Goal: Information Seeking & Learning: Learn about a topic

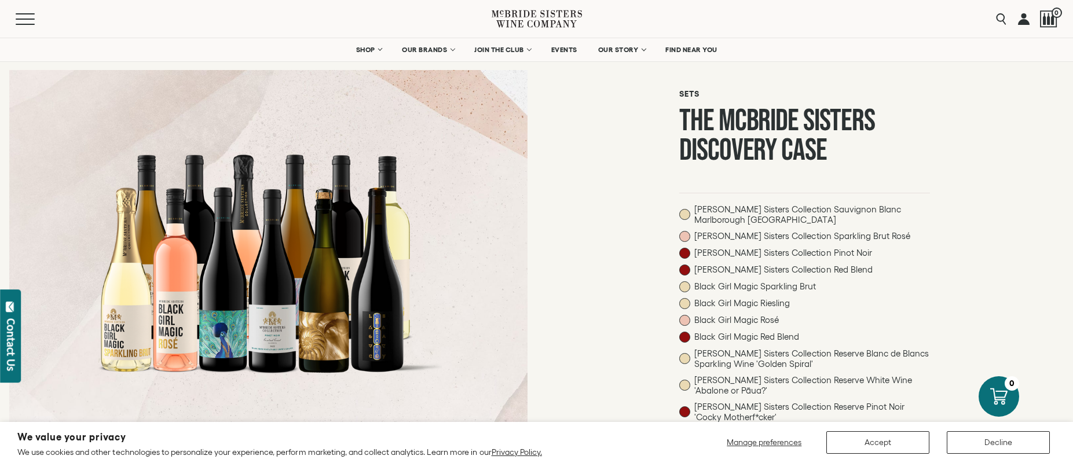
scroll to position [58, 0]
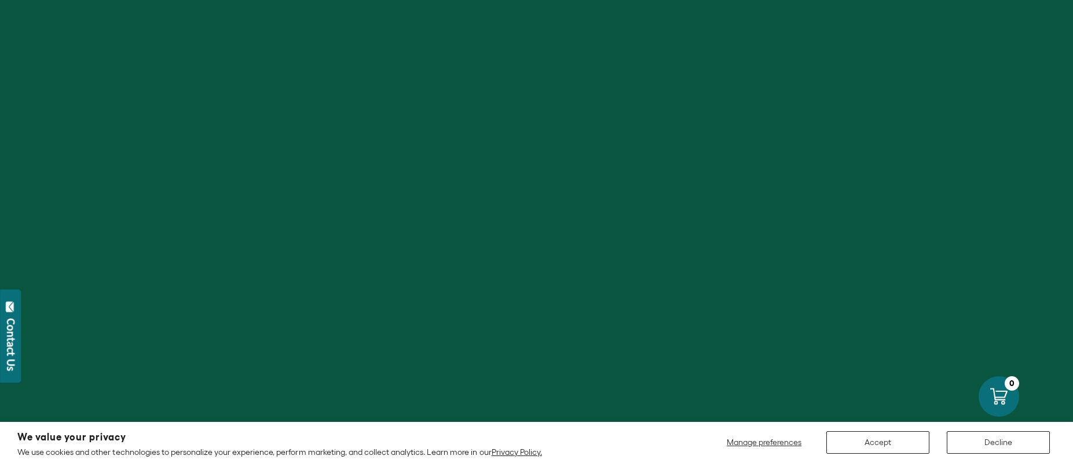
scroll to position [58, 0]
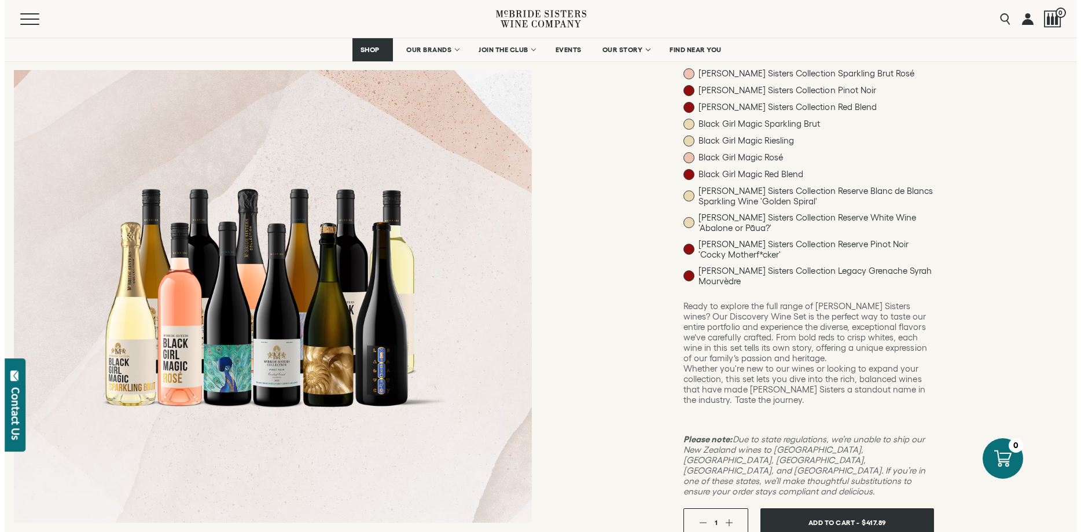
scroll to position [223, 0]
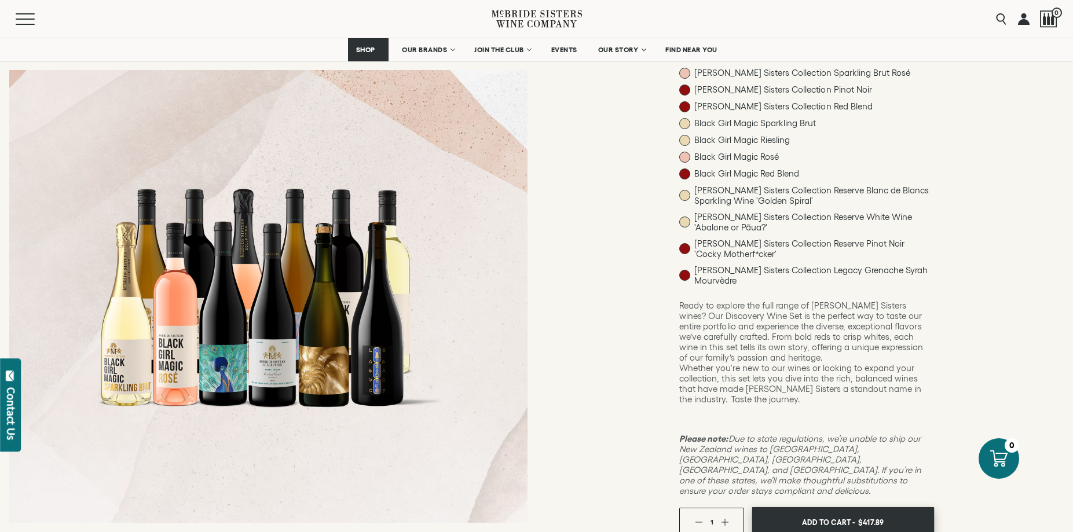
click at [835, 463] on span "Add To Cart -" at bounding box center [828, 521] width 53 height 17
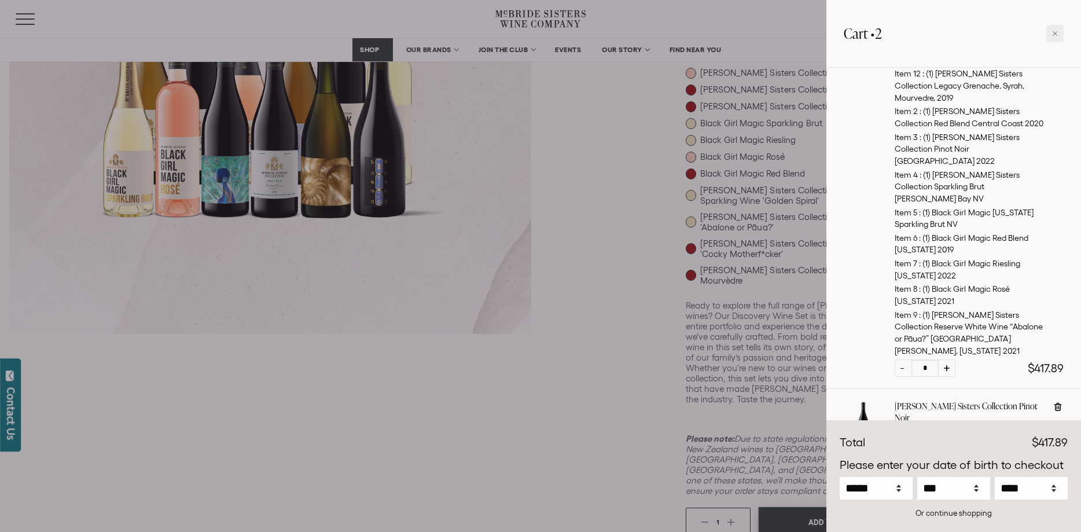
scroll to position [304, 0]
click at [1058, 34] on icon at bounding box center [1055, 34] width 6 height 6
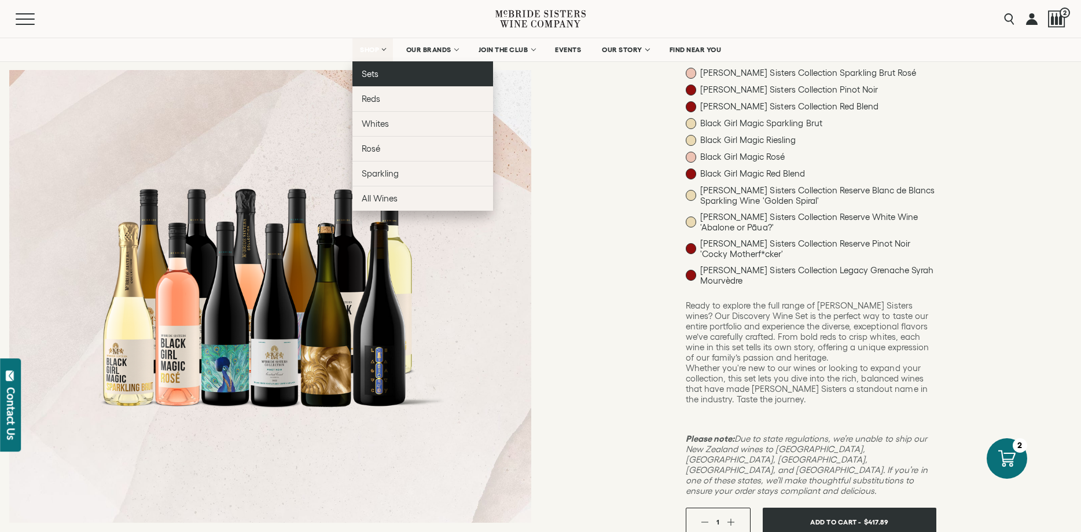
click at [366, 75] on span "Sets" at bounding box center [370, 74] width 17 height 10
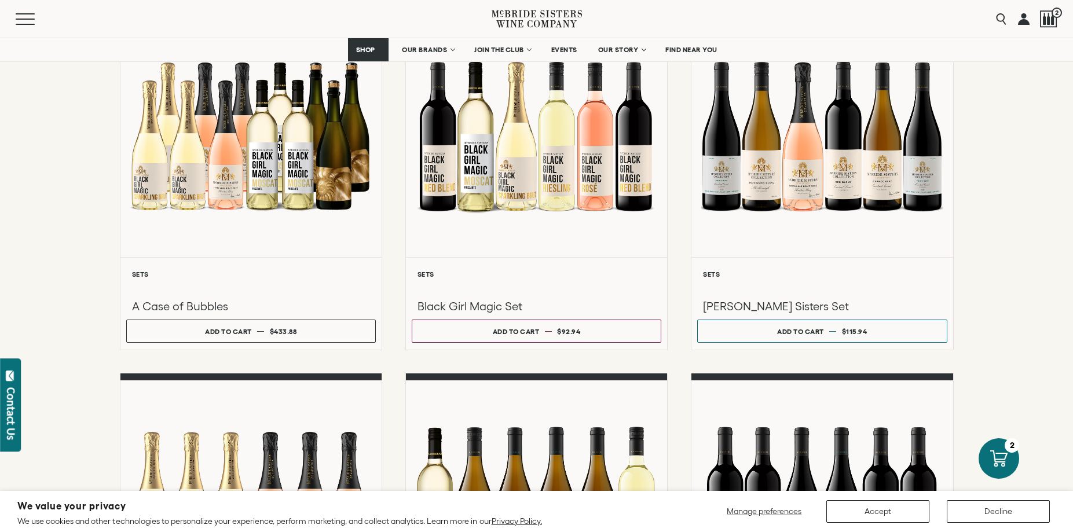
scroll to position [563, 0]
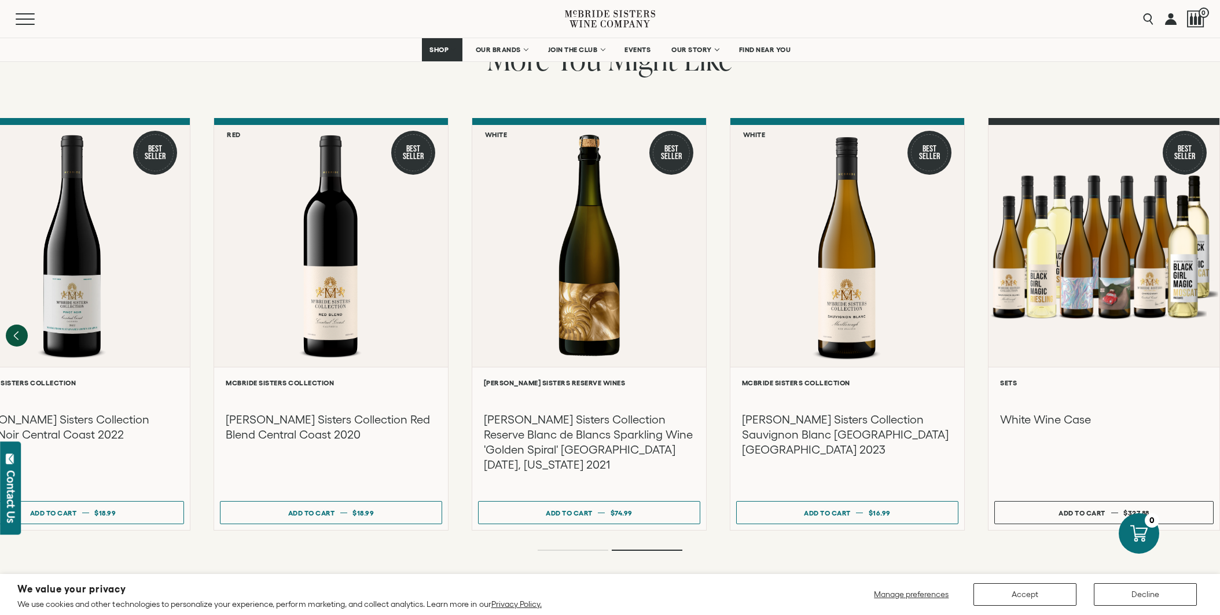
scroll to position [1038, 0]
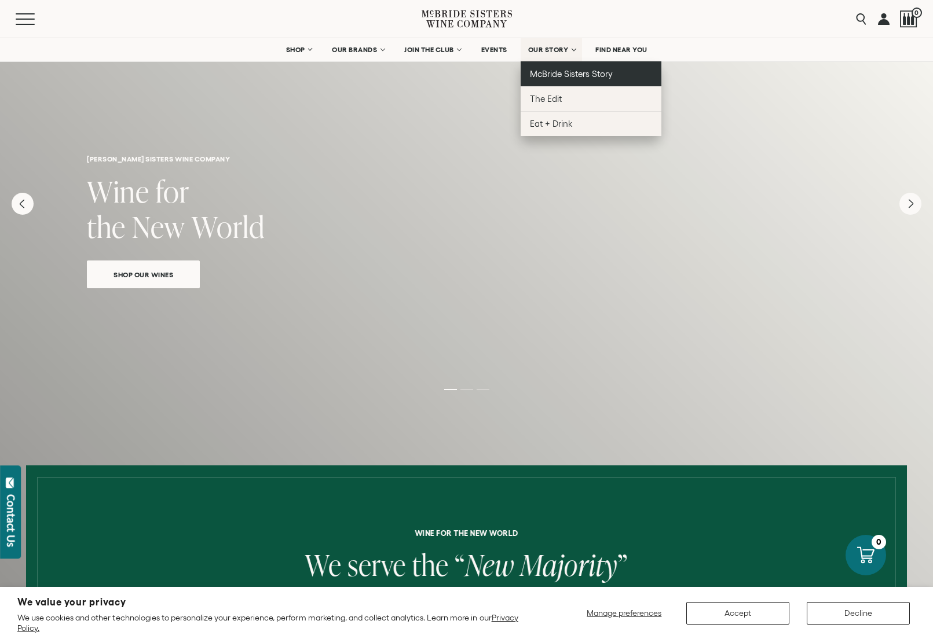
click at [549, 69] on span "McBride Sisters Story" at bounding box center [571, 74] width 83 height 10
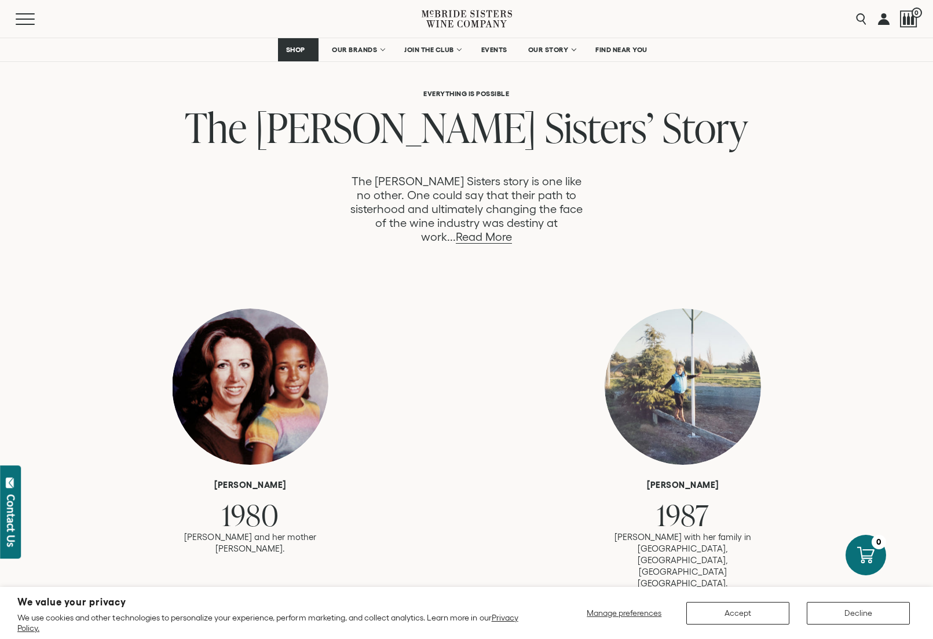
scroll to position [568, 0]
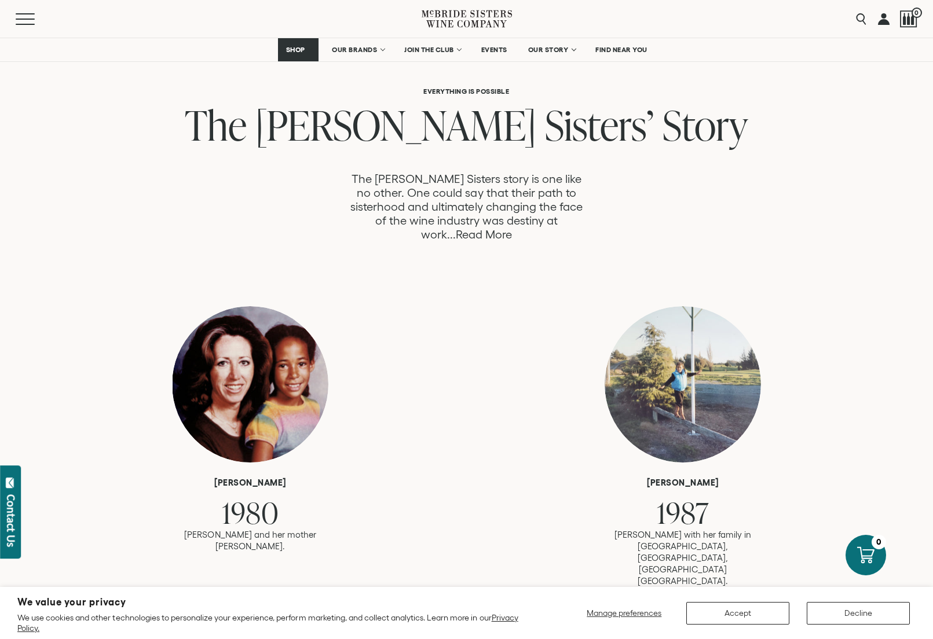
click at [512, 228] on link "Read More" at bounding box center [484, 234] width 56 height 13
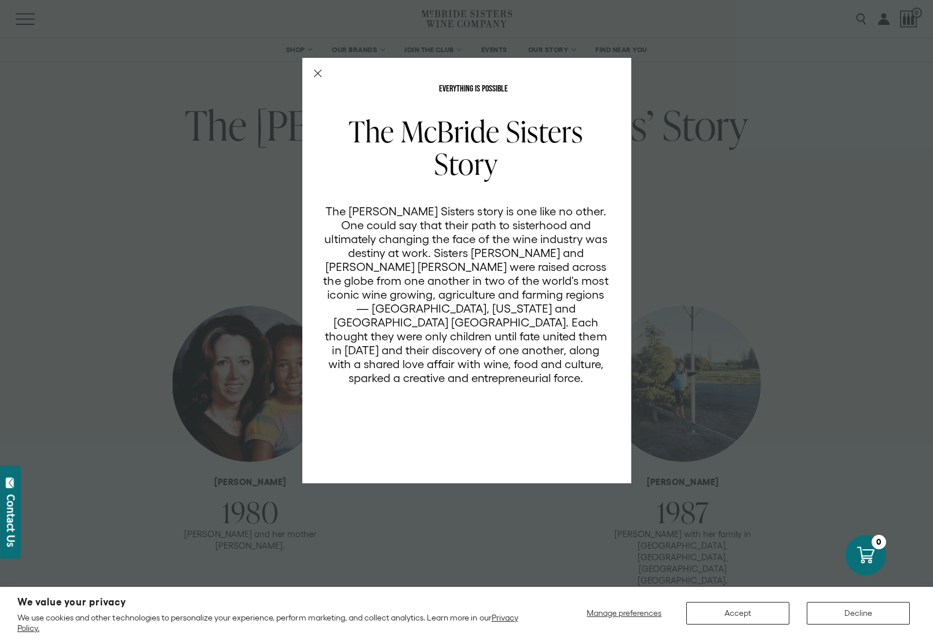
scroll to position [0, 0]
click at [806, 243] on div "EVERYTHING IS POSSIBLE The McBride Sisters Story The McBride Sisters story is o…" at bounding box center [466, 319] width 933 height 639
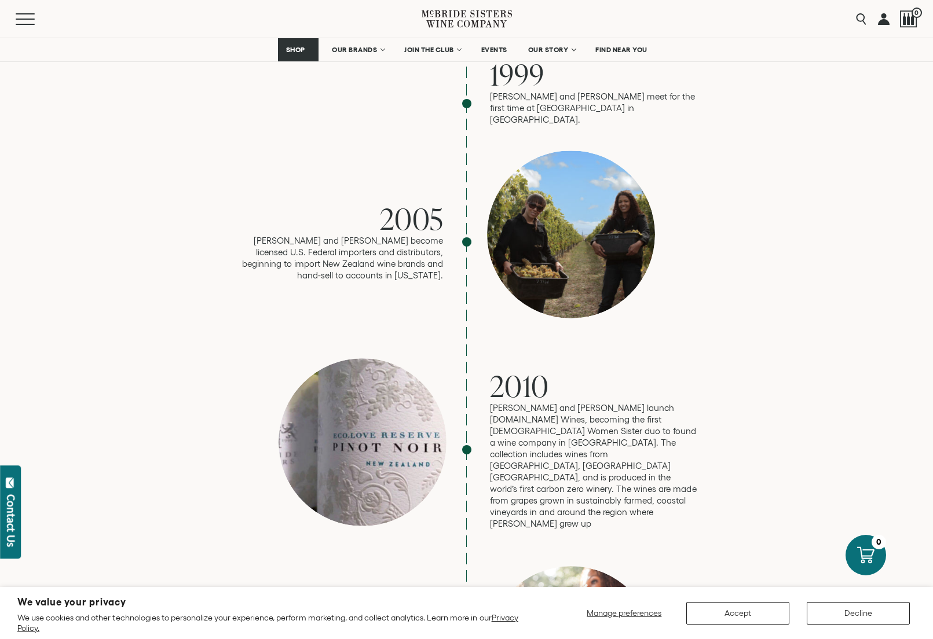
scroll to position [1287, 0]
